Goal: Find specific page/section: Find specific page/section

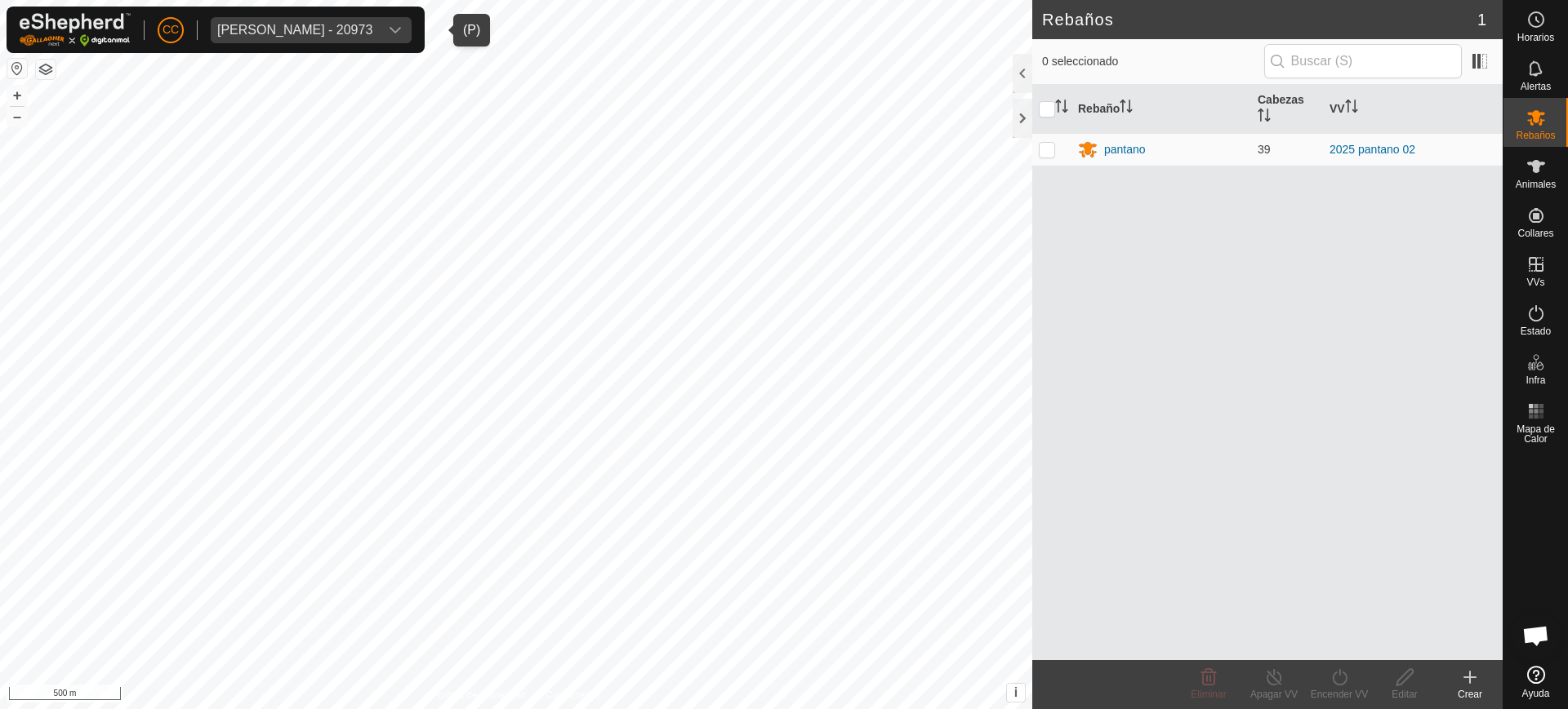
click at [325, 31] on div "[PERSON_NAME] - 20973" at bounding box center [295, 31] width 156 height 13
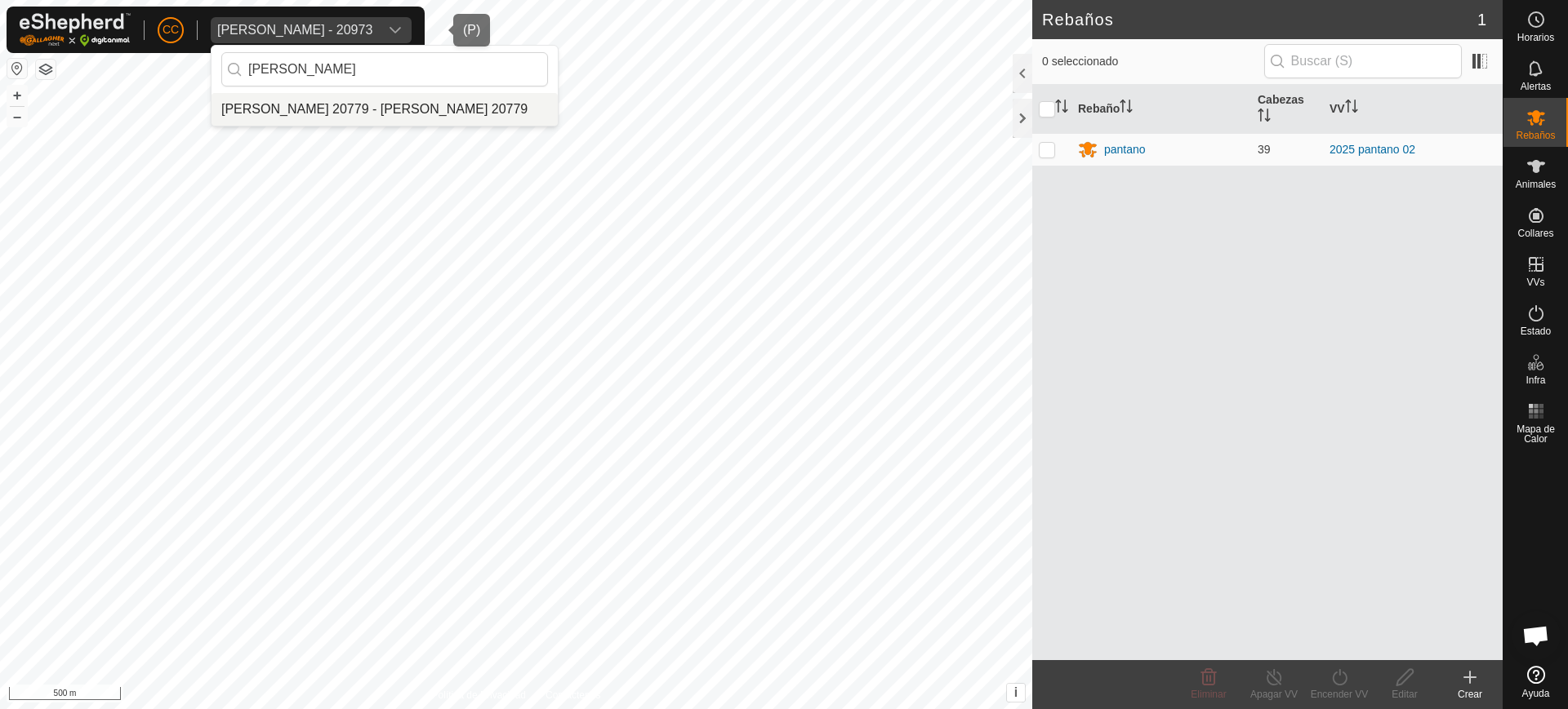
type input "[PERSON_NAME]"
drag, startPoint x: 413, startPoint y: 99, endPoint x: 479, endPoint y: 118, distance: 68.7
click at [414, 100] on li "[PERSON_NAME] 20779 - [PERSON_NAME] 20779" at bounding box center [384, 109] width 346 height 32
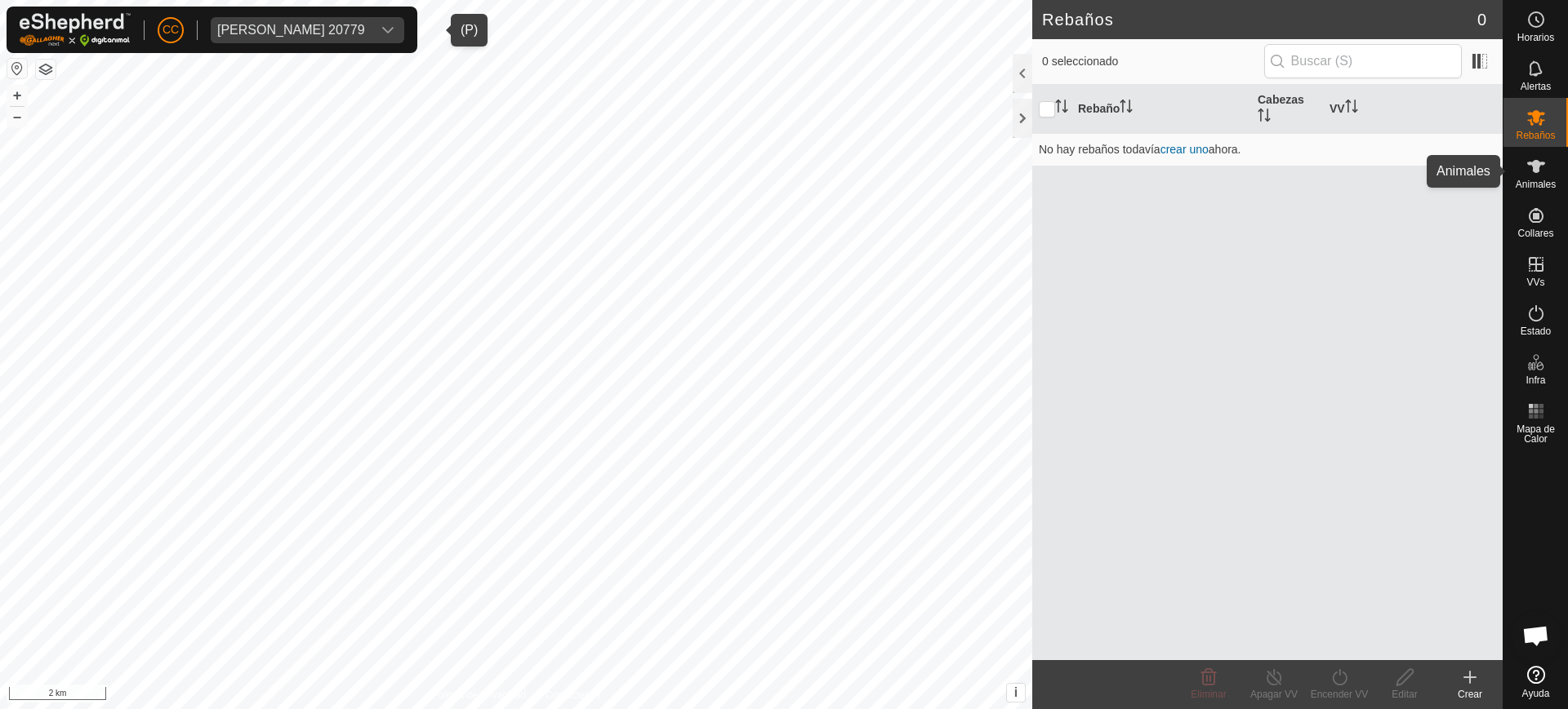
click at [1555, 183] on span "Animales" at bounding box center [1536, 184] width 40 height 10
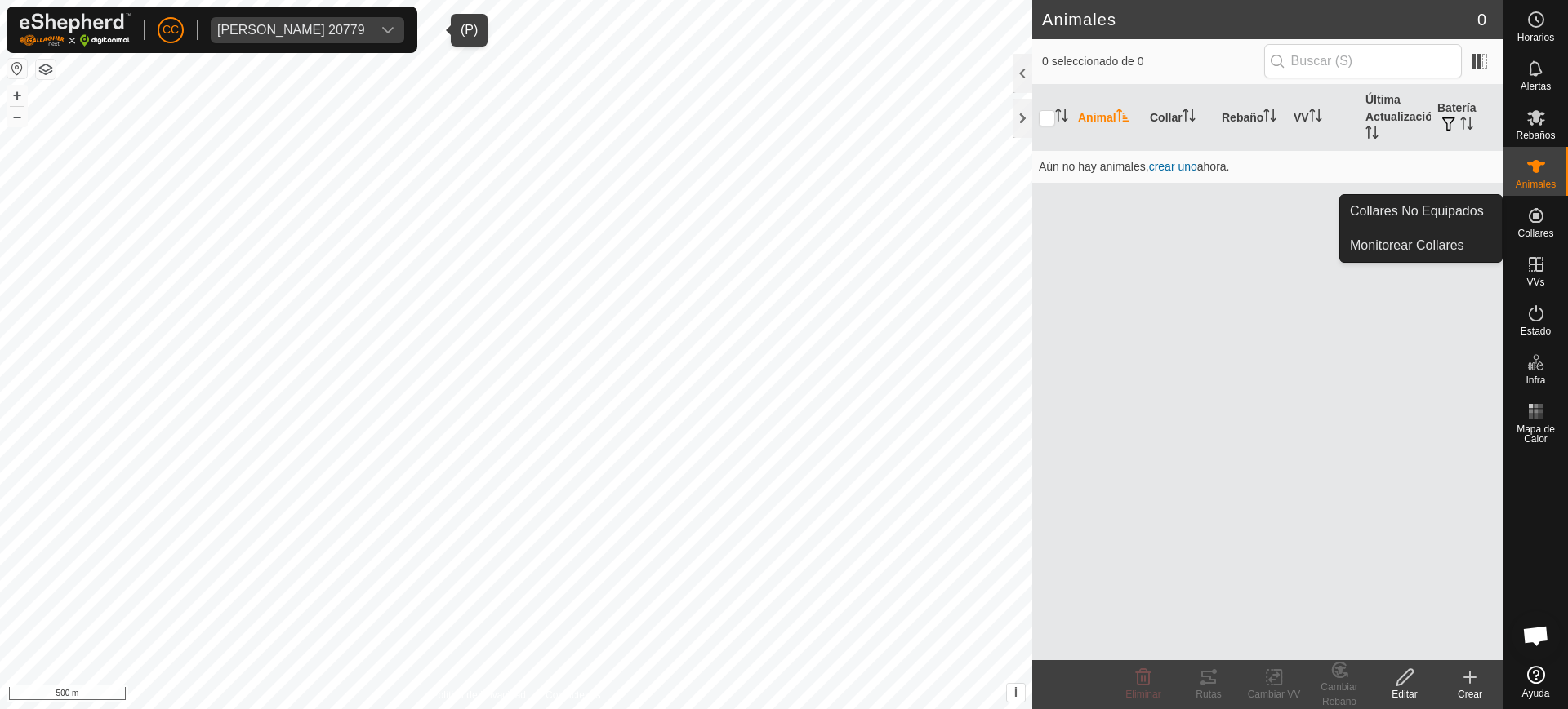
click at [1544, 218] on icon at bounding box center [1536, 215] width 19 height 19
click at [1474, 205] on link "Collares No Equipados" at bounding box center [1421, 211] width 162 height 32
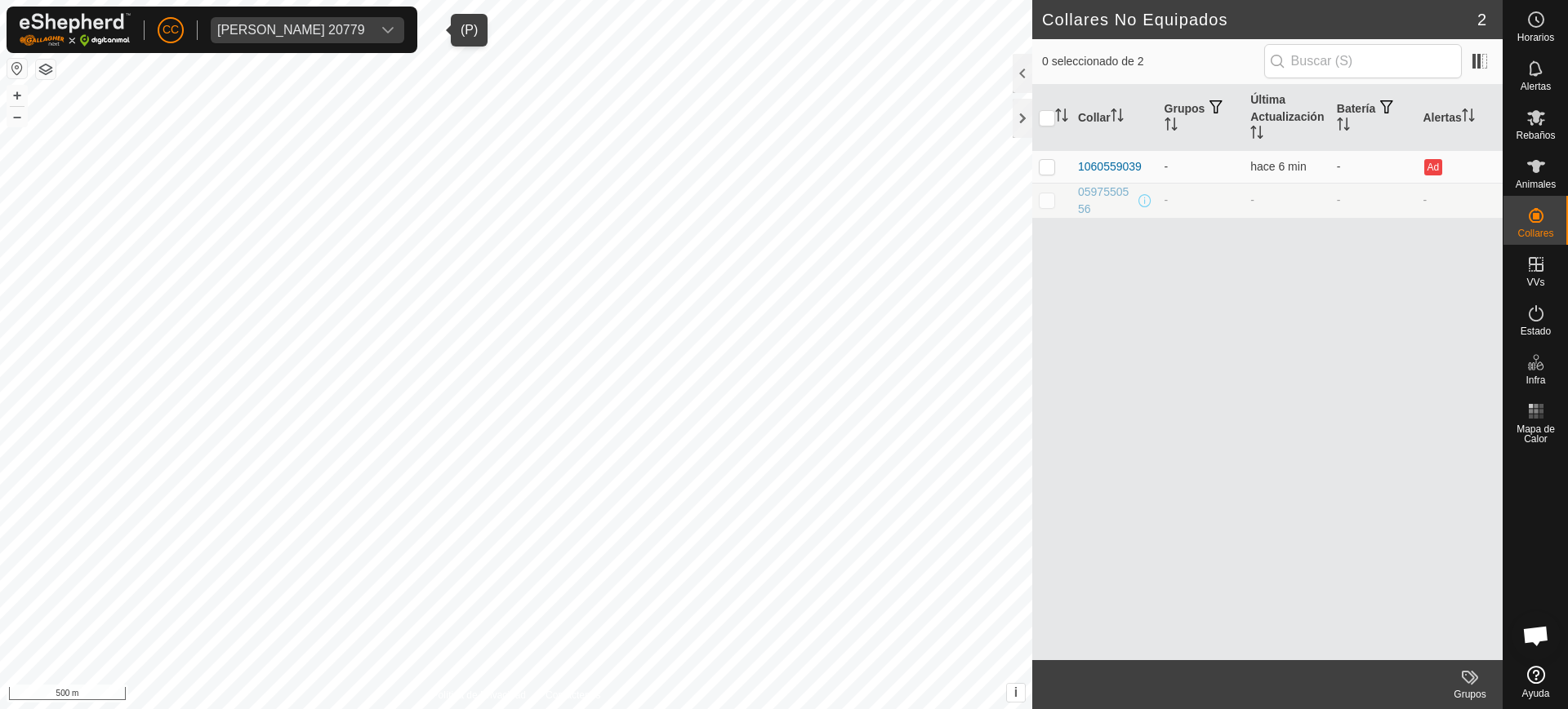
drag, startPoint x: 295, startPoint y: 33, endPoint x: 332, endPoint y: 43, distance: 38.3
click at [301, 35] on div "[PERSON_NAME] 20779" at bounding box center [292, 31] width 148 height 13
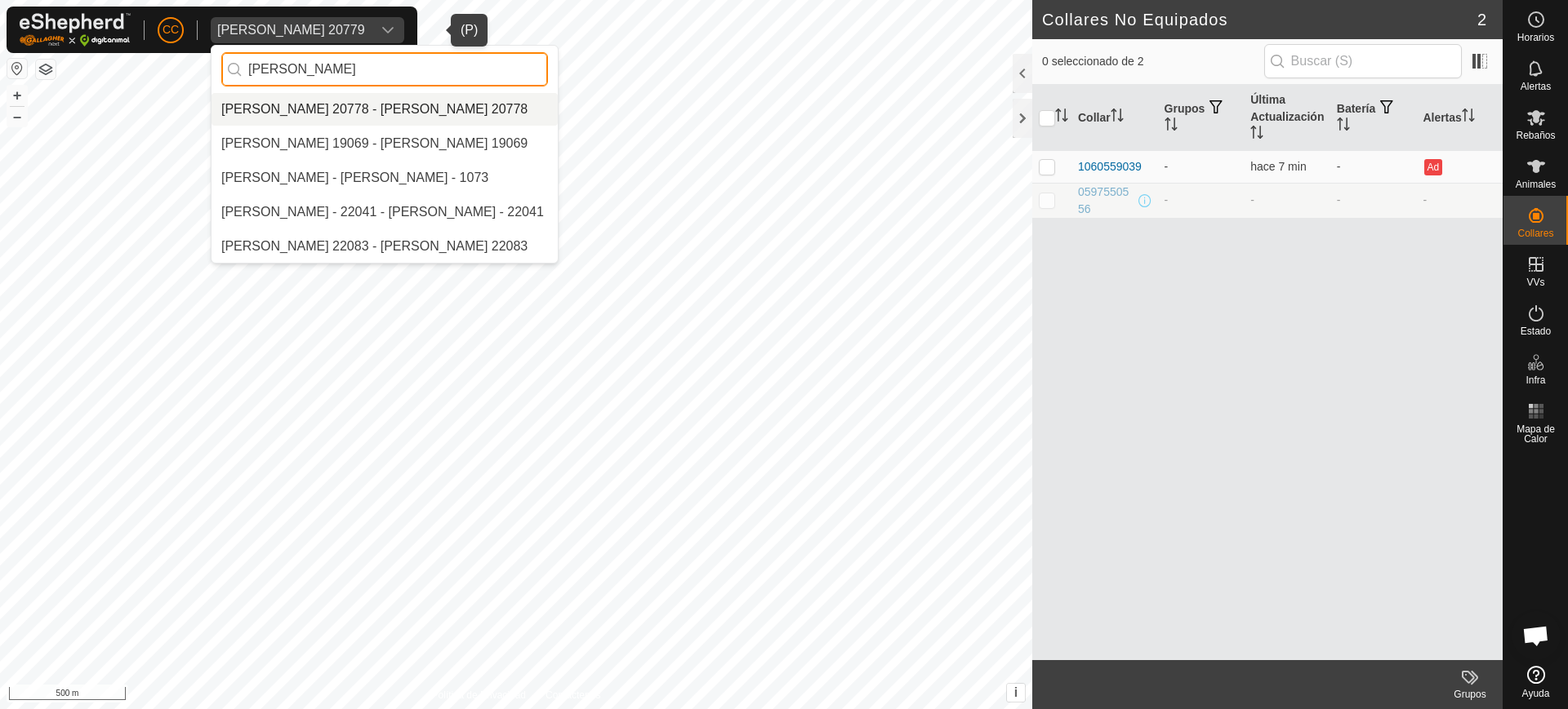
type input "[PERSON_NAME]"
click at [435, 90] on div "[PERSON_NAME]" at bounding box center [384, 68] width 346 height 47
click at [435, 106] on li "[PERSON_NAME] 20778 - [PERSON_NAME] 20778" at bounding box center [384, 109] width 346 height 32
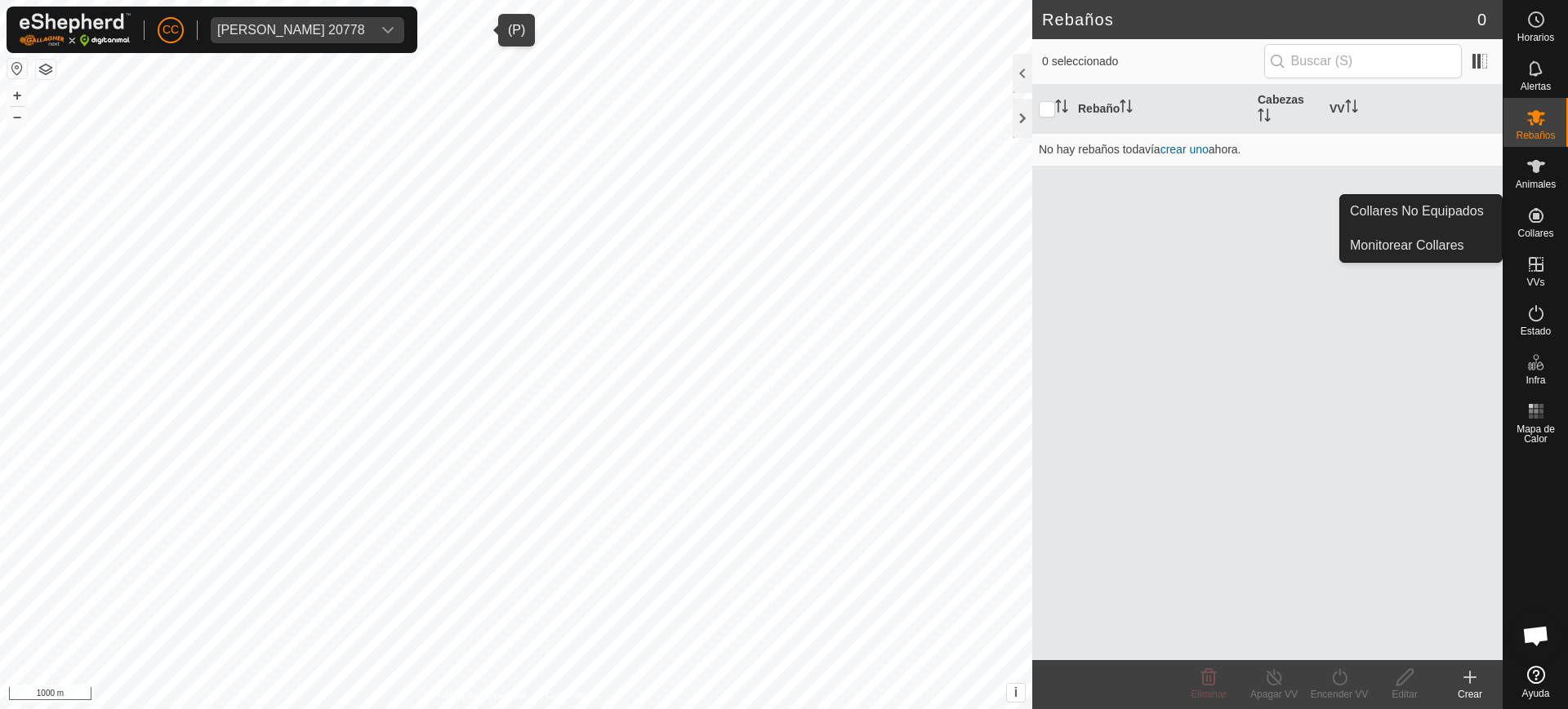
click at [1537, 225] on icon at bounding box center [1536, 215] width 19 height 19
click at [1472, 224] on link "Collares No Equipados" at bounding box center [1421, 211] width 162 height 32
